Goal: Task Accomplishment & Management: Use online tool/utility

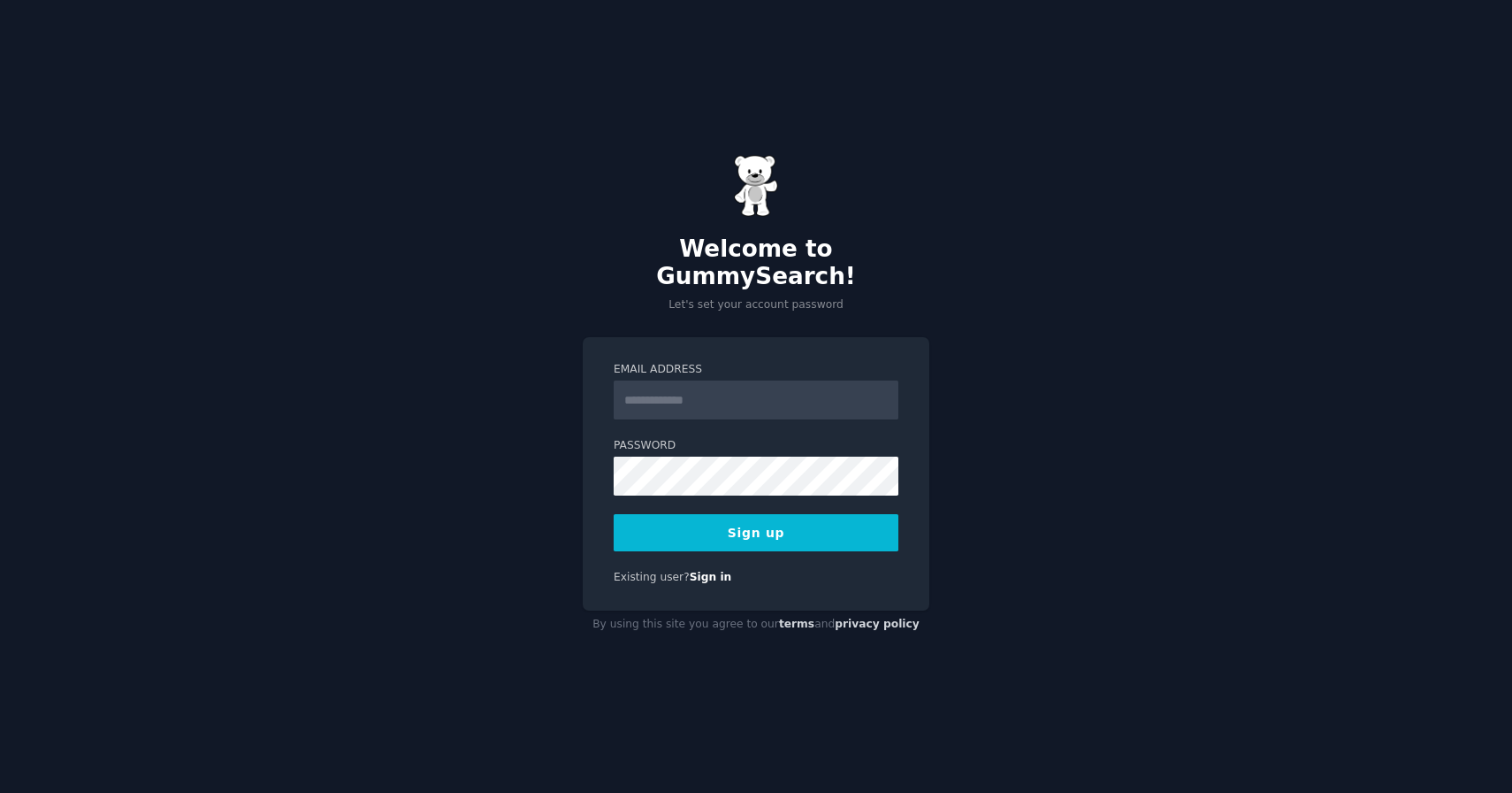
type input "**********"
click at [768, 527] on button "Sign up" at bounding box center [756, 532] width 285 height 37
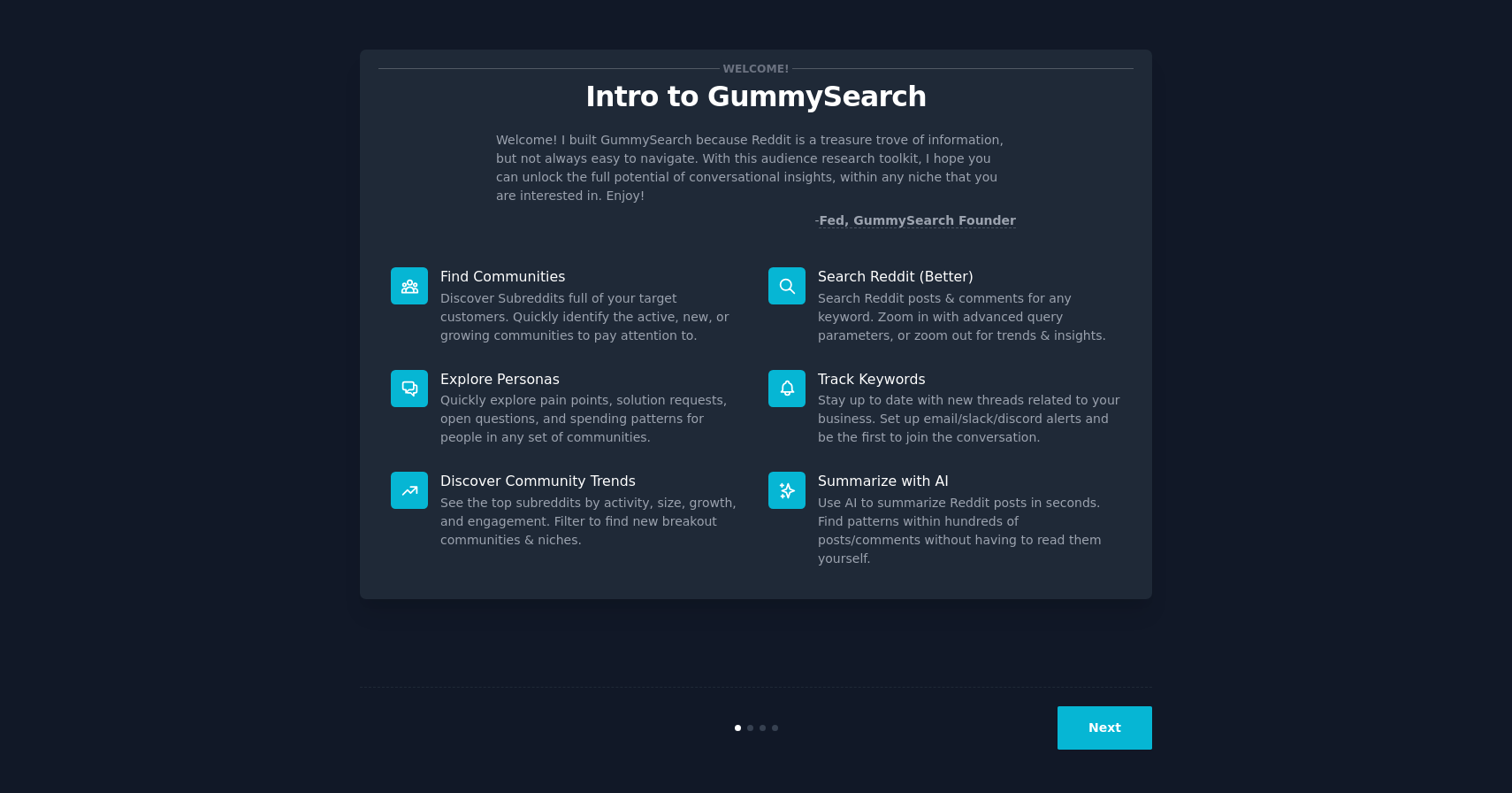
click at [915, 289] on dd "Search Reddit posts & comments for any keyword. Zoom in with advanced query par…" at bounding box center [970, 316] width 303 height 55
click at [1108, 748] on button "Next" at bounding box center [1104, 727] width 94 height 43
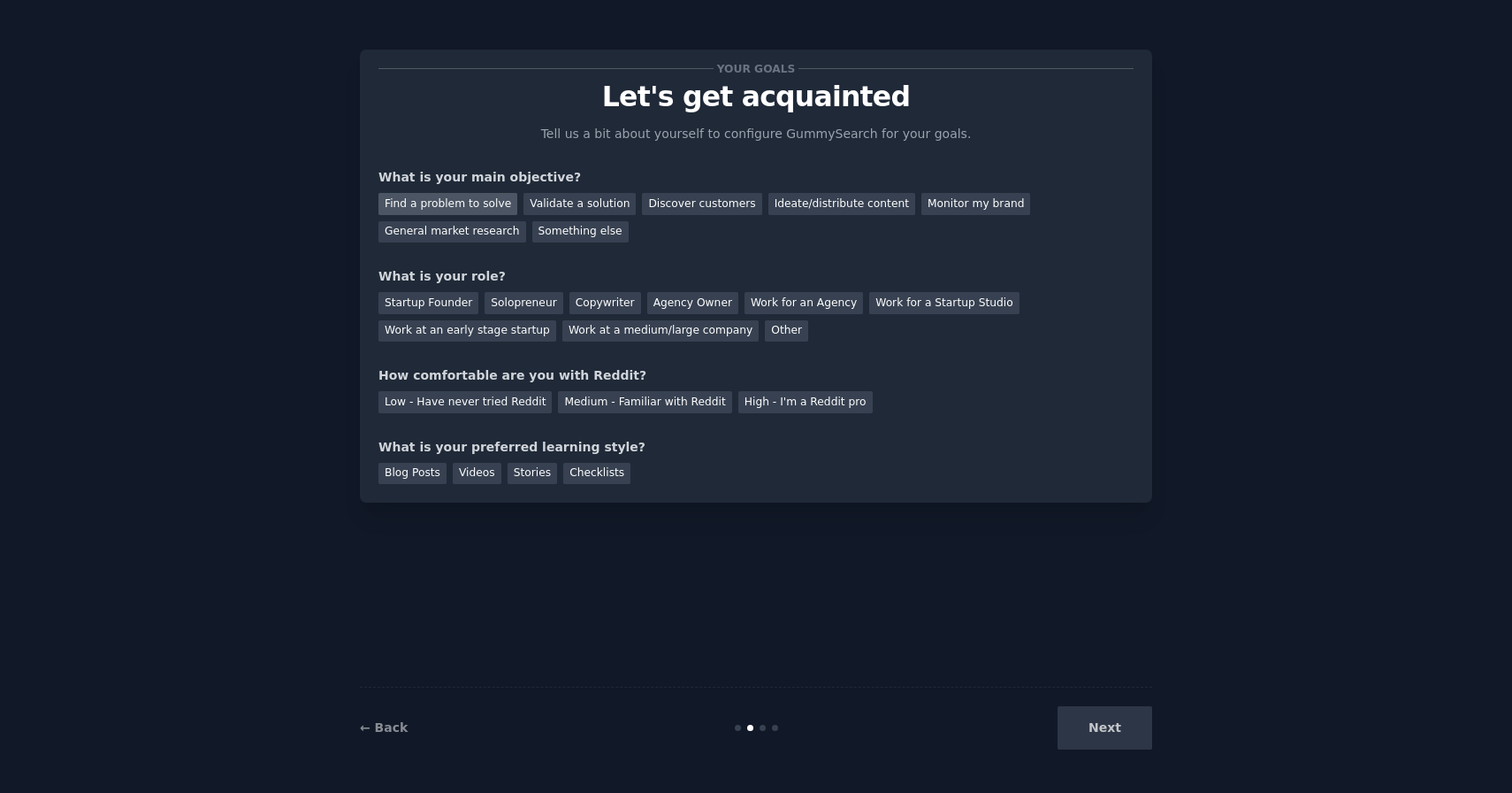
click at [454, 204] on div "Find a problem to solve" at bounding box center [448, 203] width 139 height 22
click at [528, 209] on div "Validate a solution" at bounding box center [579, 203] width 112 height 22
click at [467, 203] on div "Find a problem to solve" at bounding box center [448, 203] width 139 height 22
click at [421, 303] on div "Startup Founder" at bounding box center [428, 302] width 100 height 22
click at [498, 307] on div "Solopreneur" at bounding box center [524, 302] width 78 height 22
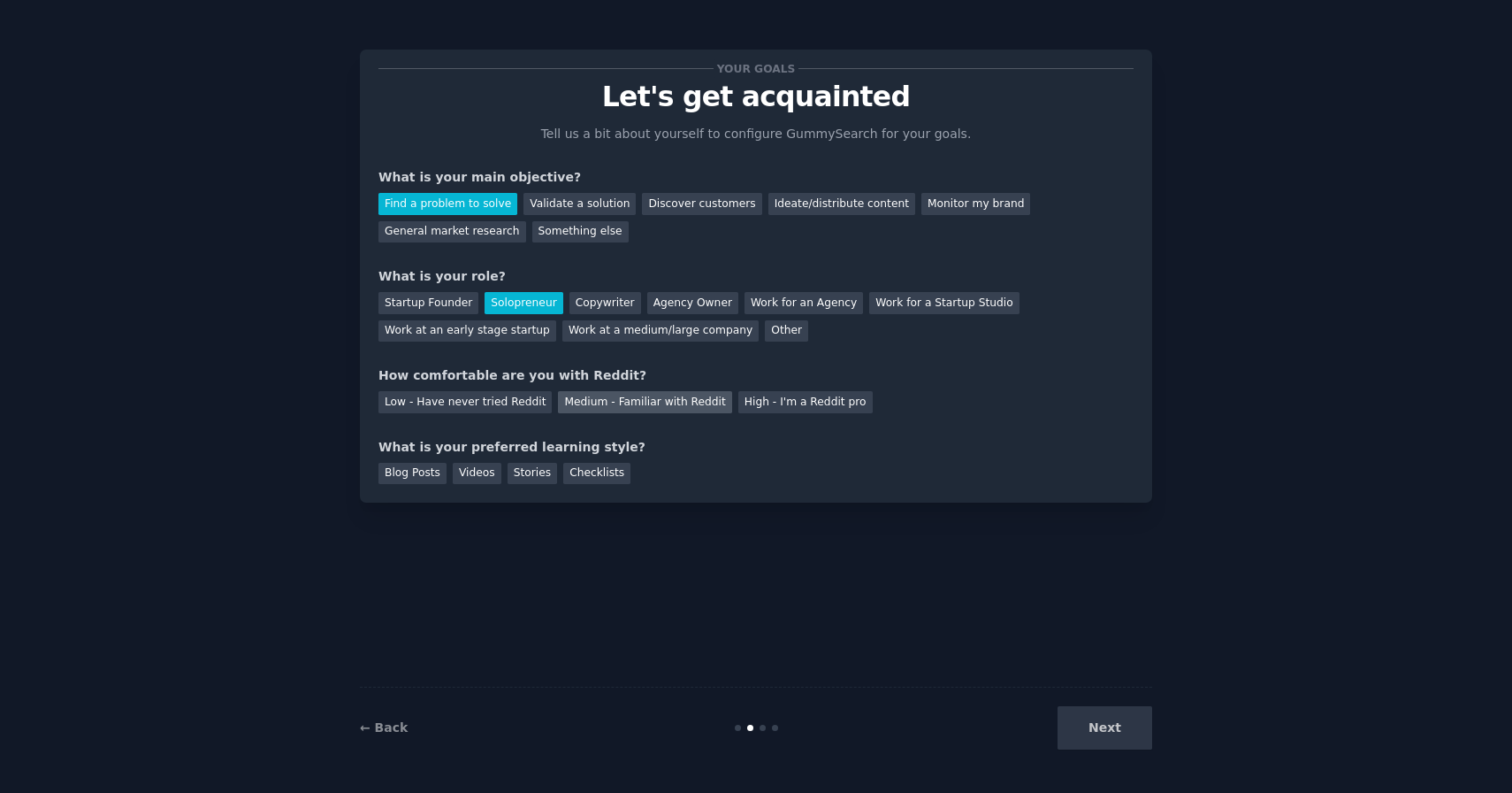
click at [636, 406] on div "Medium - Familiar with Reddit" at bounding box center [645, 401] width 173 height 22
click at [525, 475] on div "Stories" at bounding box center [533, 473] width 50 height 22
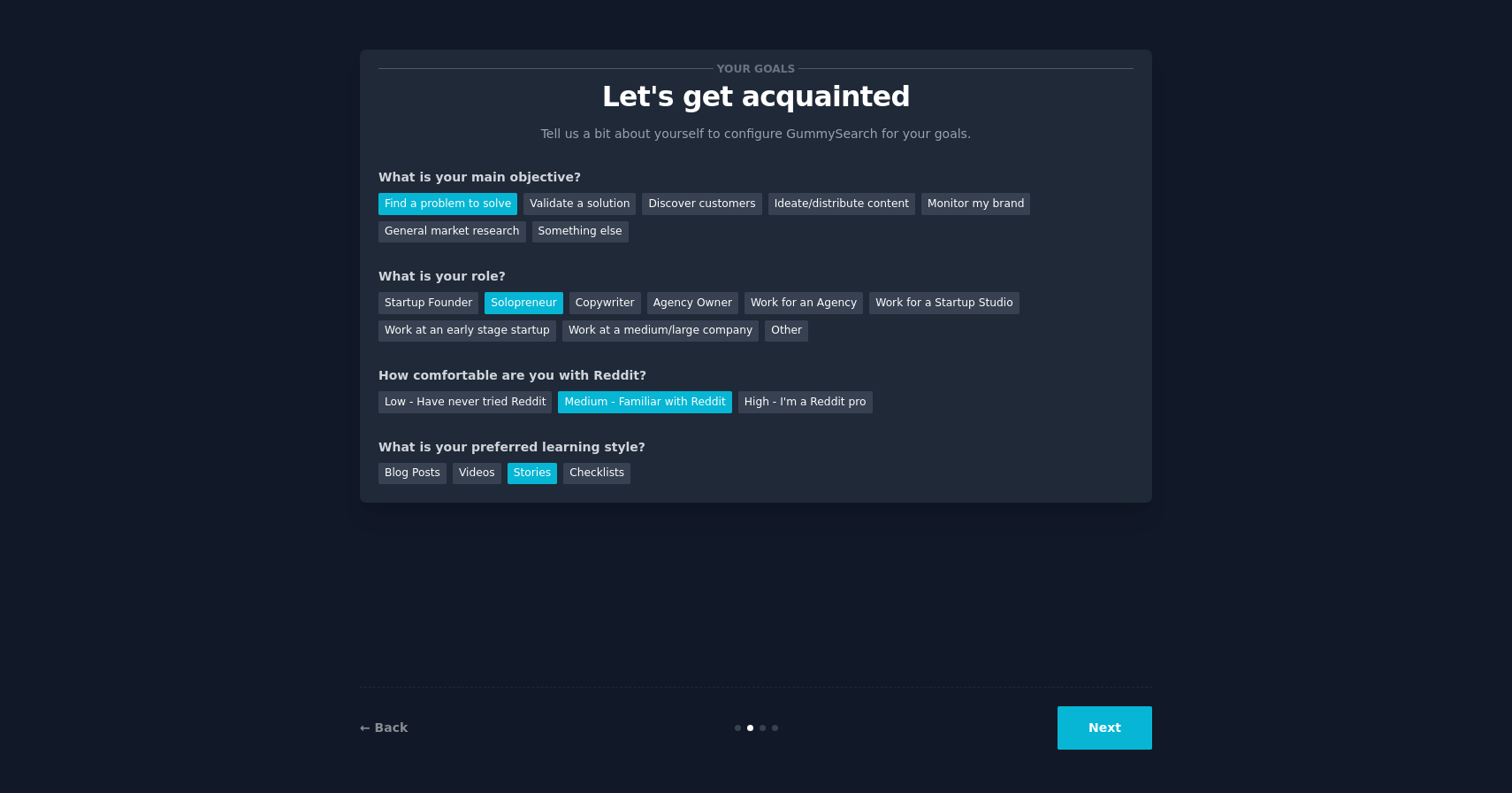
click at [1085, 725] on button "Next" at bounding box center [1104, 727] width 94 height 43
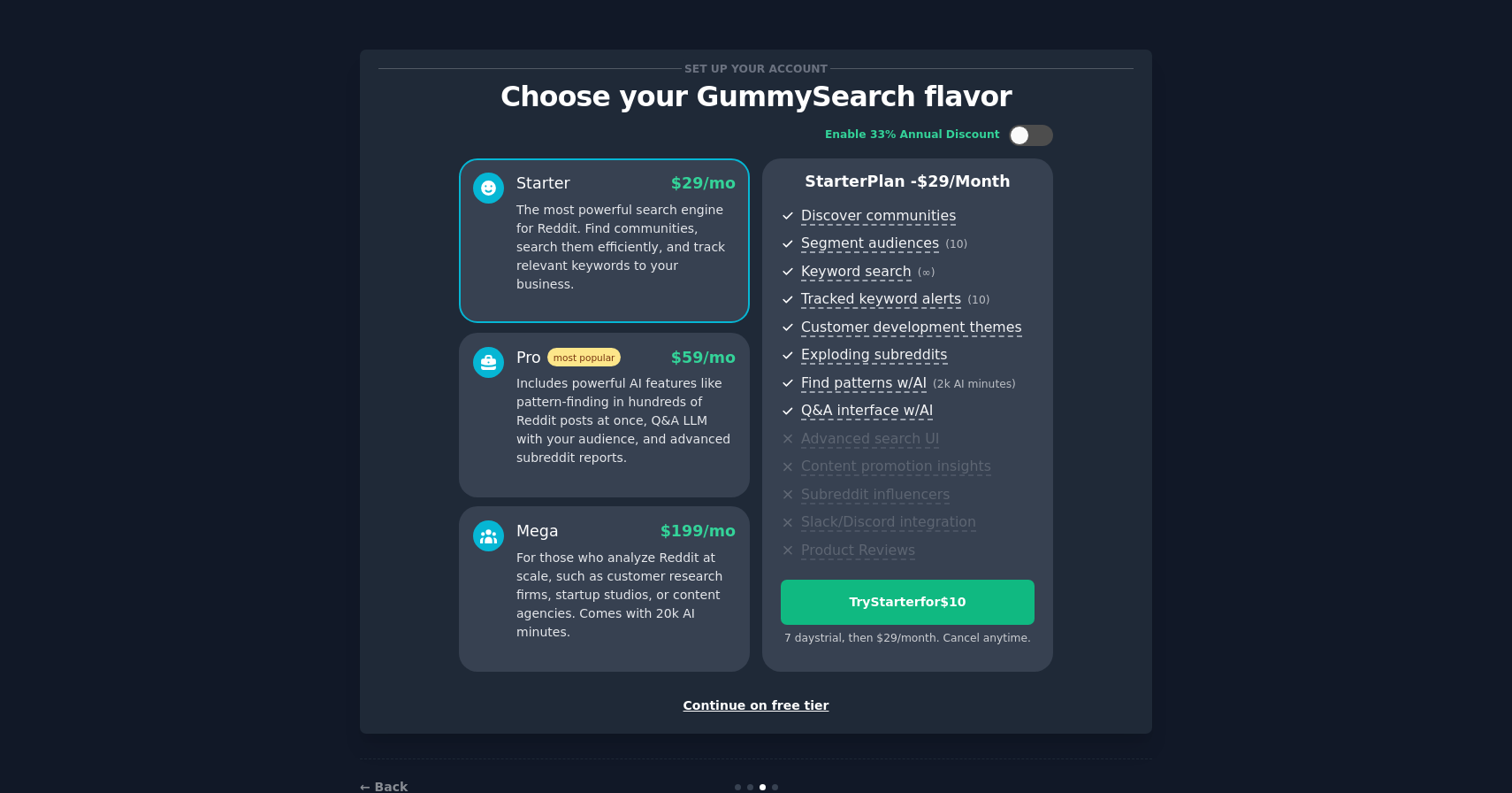
click at [758, 696] on div "Continue on free tier" at bounding box center [756, 704] width 756 height 18
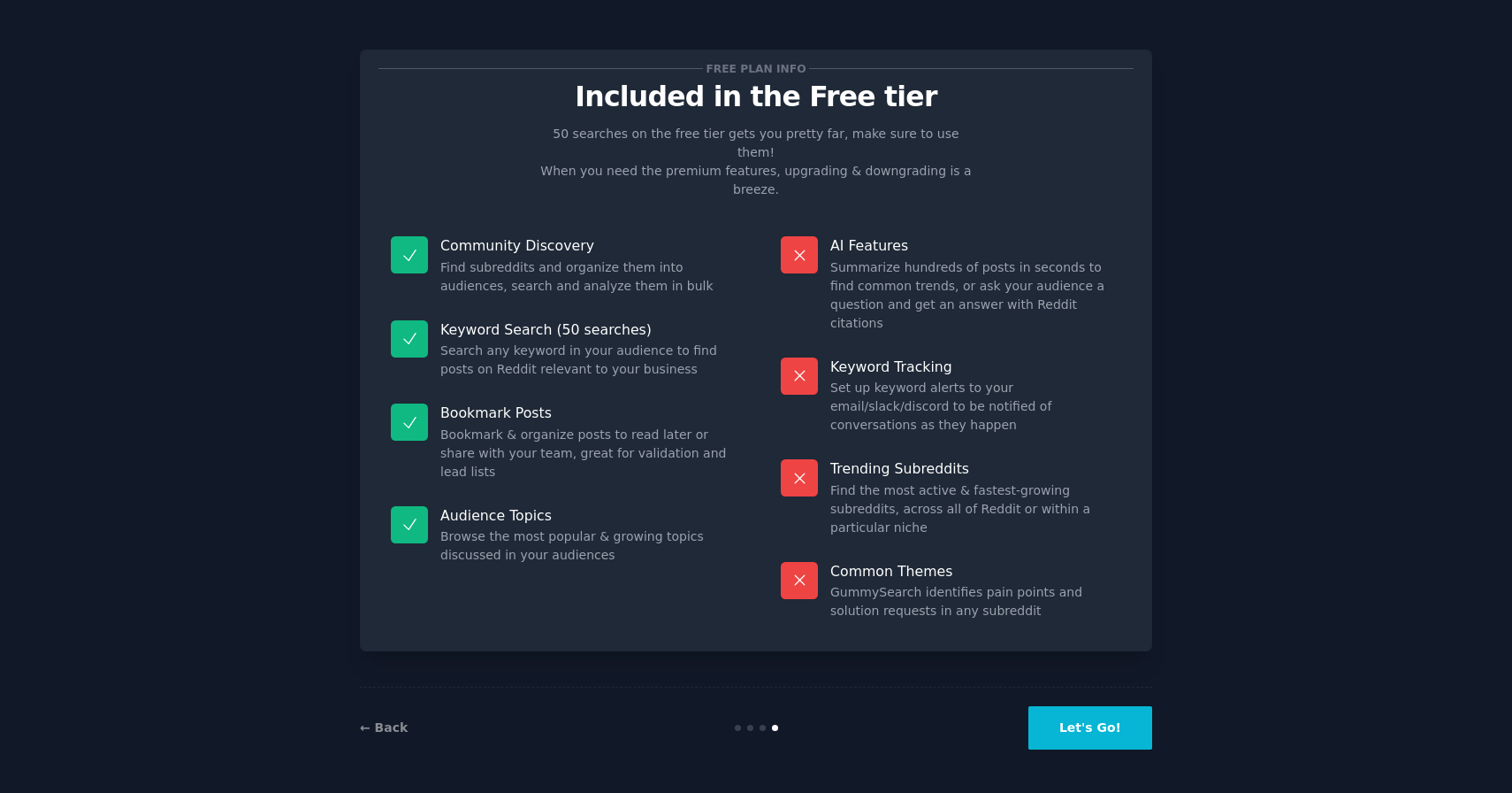
click at [1070, 727] on button "Let's Go!" at bounding box center [1090, 727] width 124 height 43
